Goal: Task Accomplishment & Management: Use online tool/utility

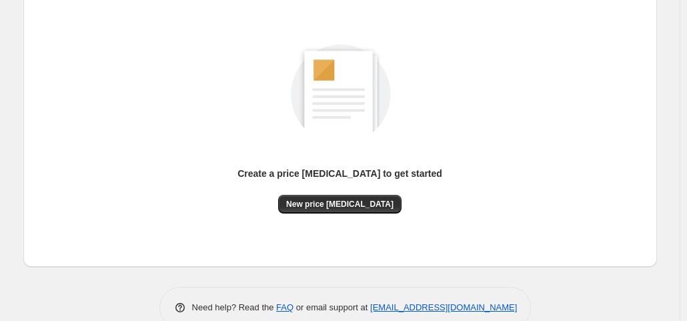
scroll to position [178, 0]
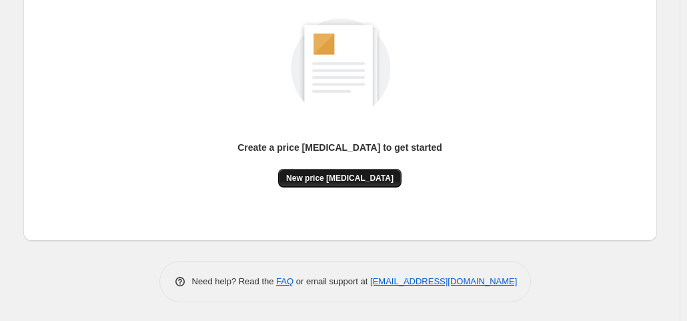
click at [343, 175] on span "New price [MEDICAL_DATA]" at bounding box center [339, 178] width 107 height 11
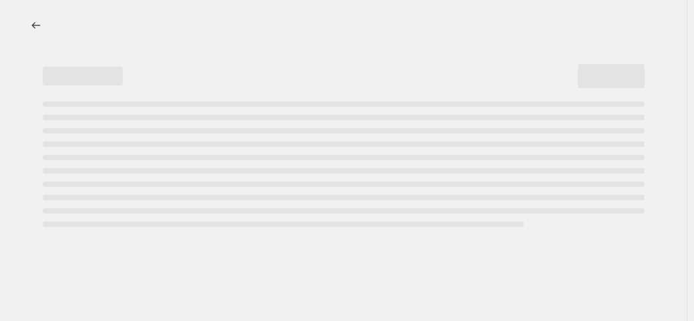
select select "percentage"
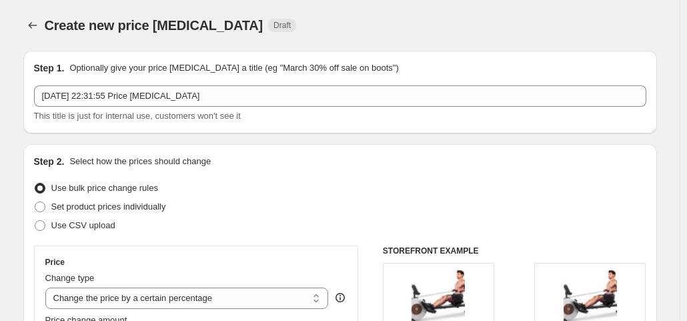
scroll to position [200, 0]
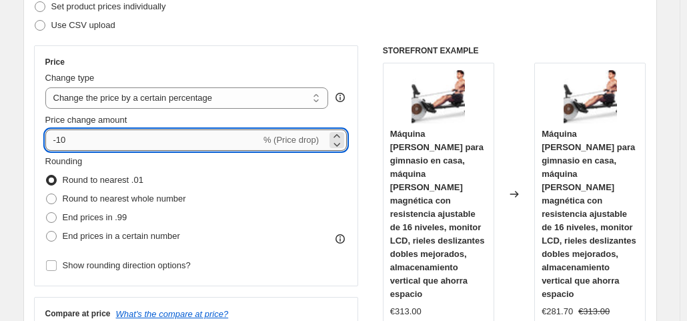
click at [118, 133] on input "-10" at bounding box center [152, 139] width 215 height 21
type input "-1"
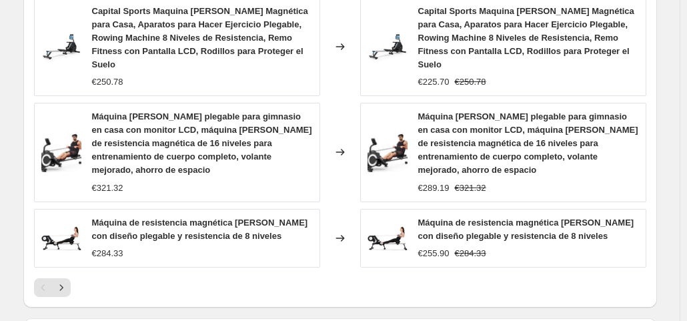
scroll to position [1177, 0]
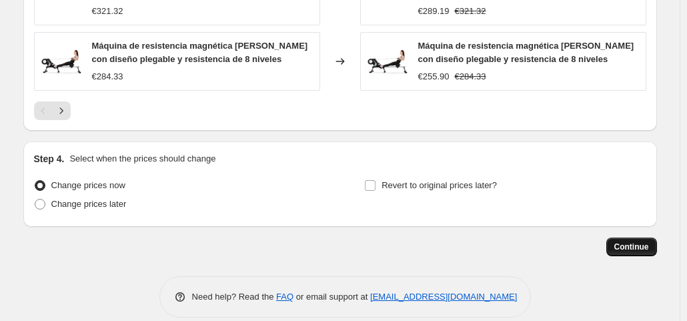
type input "-35"
click at [648, 241] on span "Continue" at bounding box center [631, 246] width 35 height 11
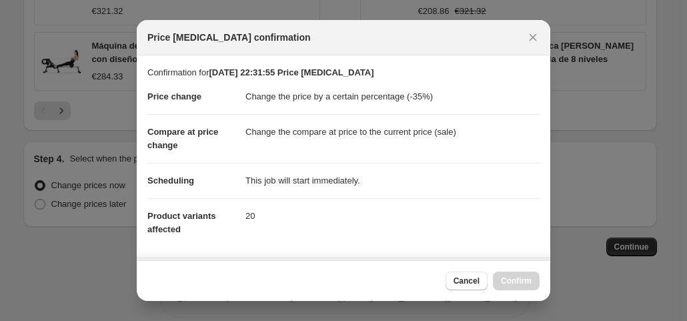
scroll to position [238, 0]
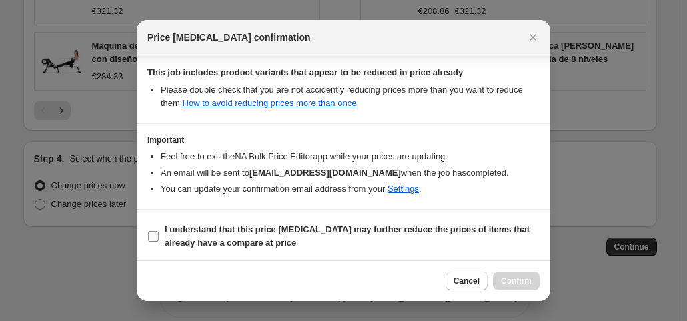
click at [160, 230] on label "I understand that this price [MEDICAL_DATA] may further reduce the prices of it…" at bounding box center [343, 236] width 392 height 32
click at [159, 231] on input "I understand that this price [MEDICAL_DATA] may further reduce the prices of it…" at bounding box center [153, 236] width 11 height 11
checkbox input "true"
click at [521, 284] on span "Confirm" at bounding box center [516, 280] width 31 height 11
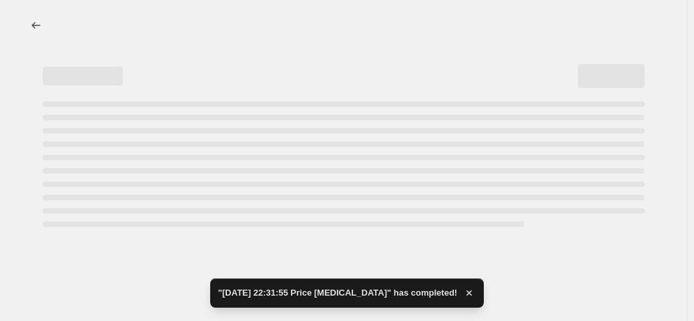
select select "percentage"
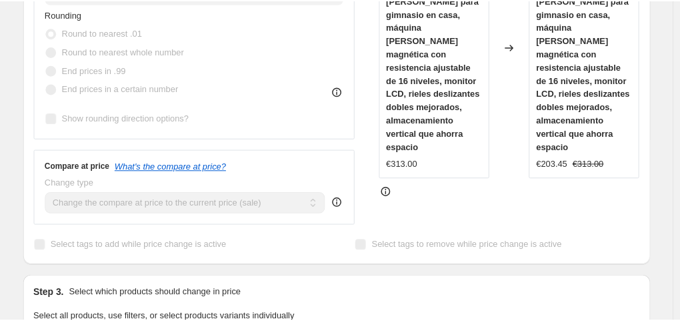
scroll to position [533, 0]
